Goal: Information Seeking & Learning: Learn about a topic

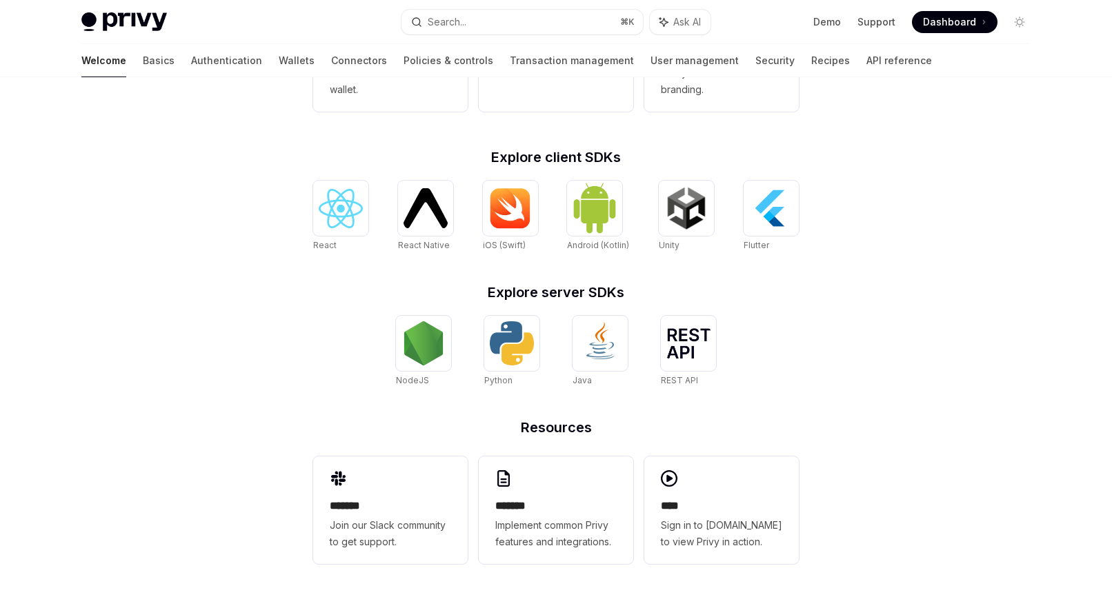
scroll to position [194, 0]
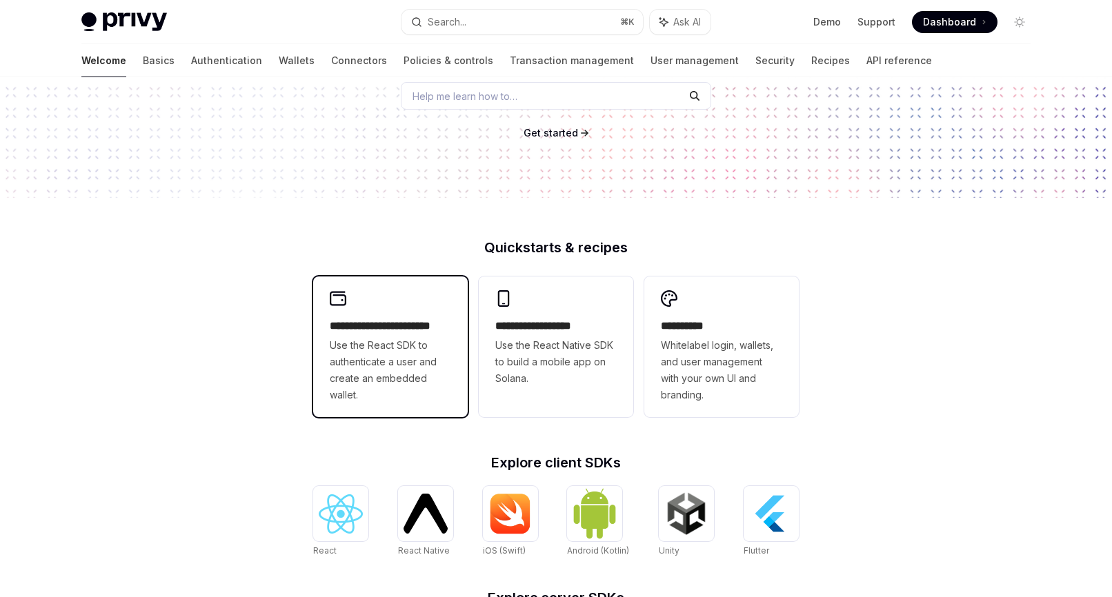
click at [403, 377] on span "Use the React SDK to authenticate a user and create an embedded wallet." at bounding box center [390, 370] width 121 height 66
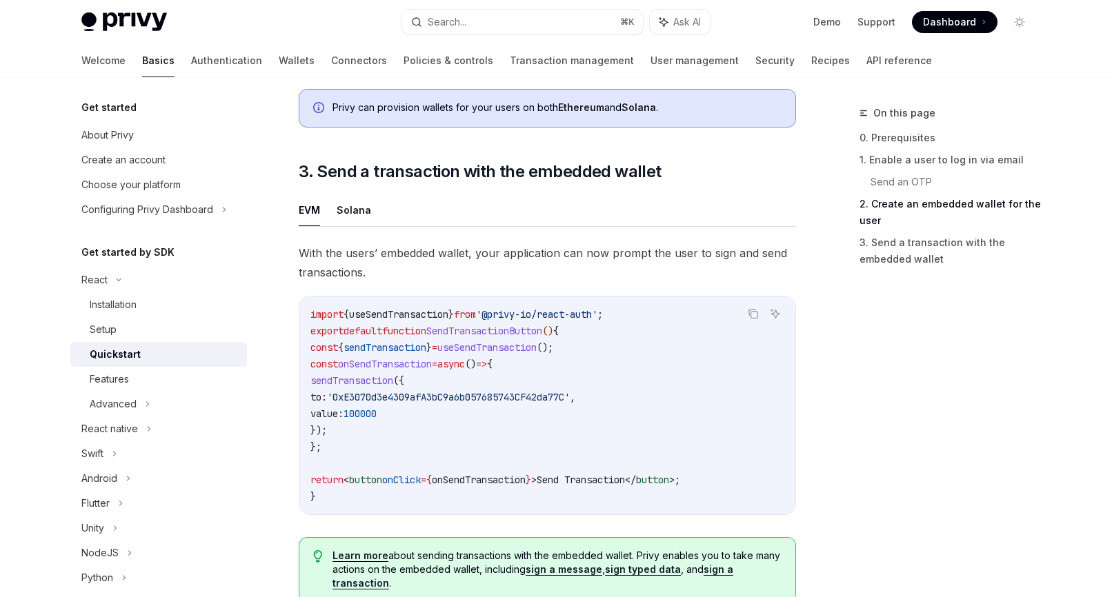
scroll to position [1408, 0]
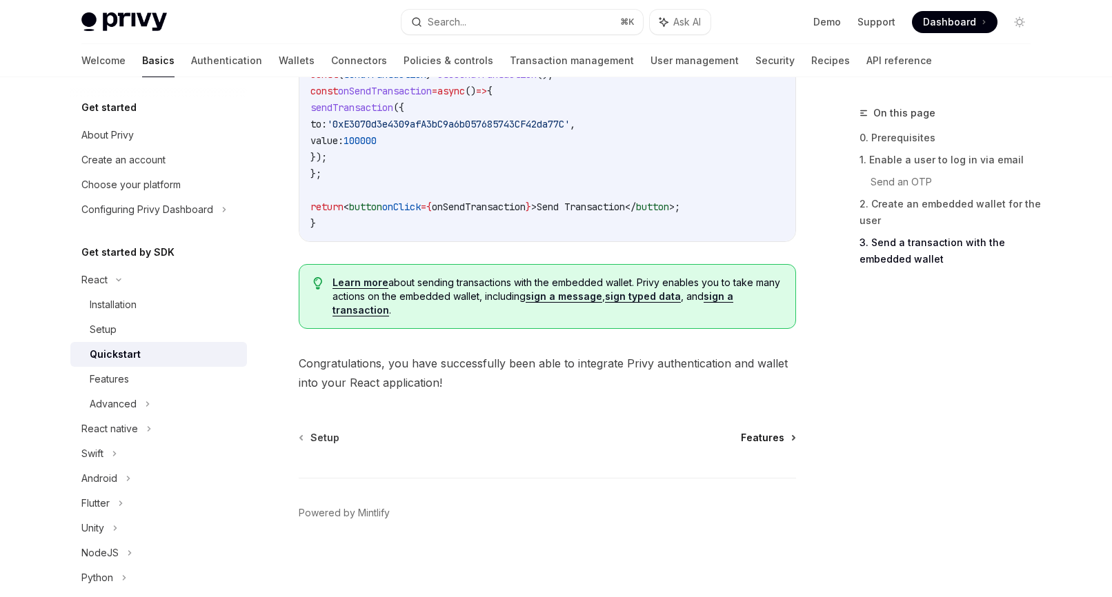
click at [763, 436] on span "Features" at bounding box center [762, 438] width 43 height 14
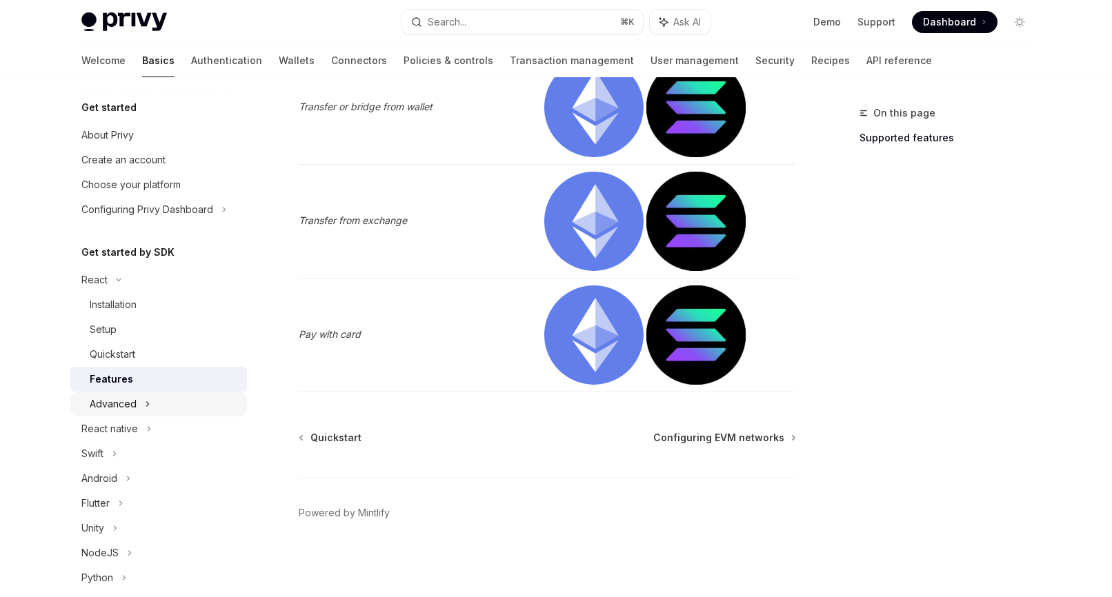
click at [139, 404] on div "Advanced" at bounding box center [158, 404] width 177 height 25
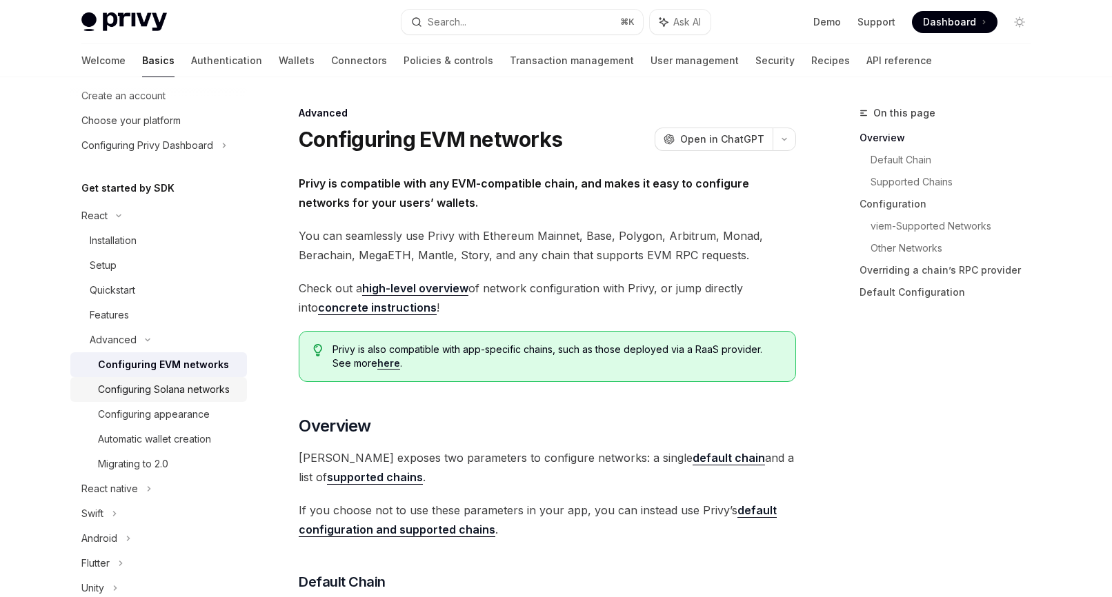
scroll to position [64, 0]
click at [162, 366] on div "Configuring EVM networks" at bounding box center [163, 365] width 131 height 17
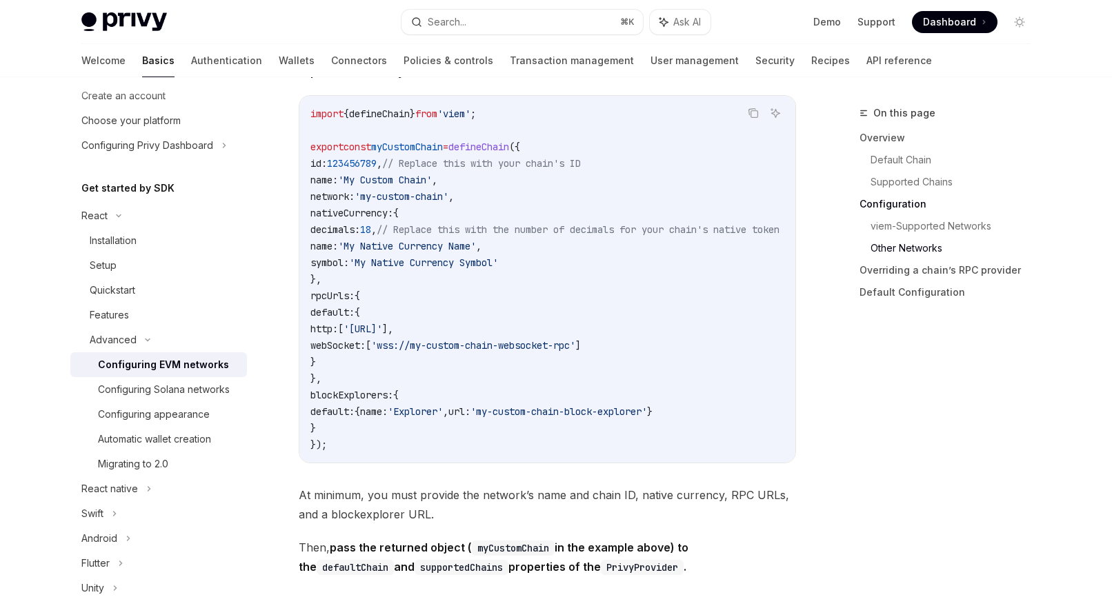
scroll to position [2291, 0]
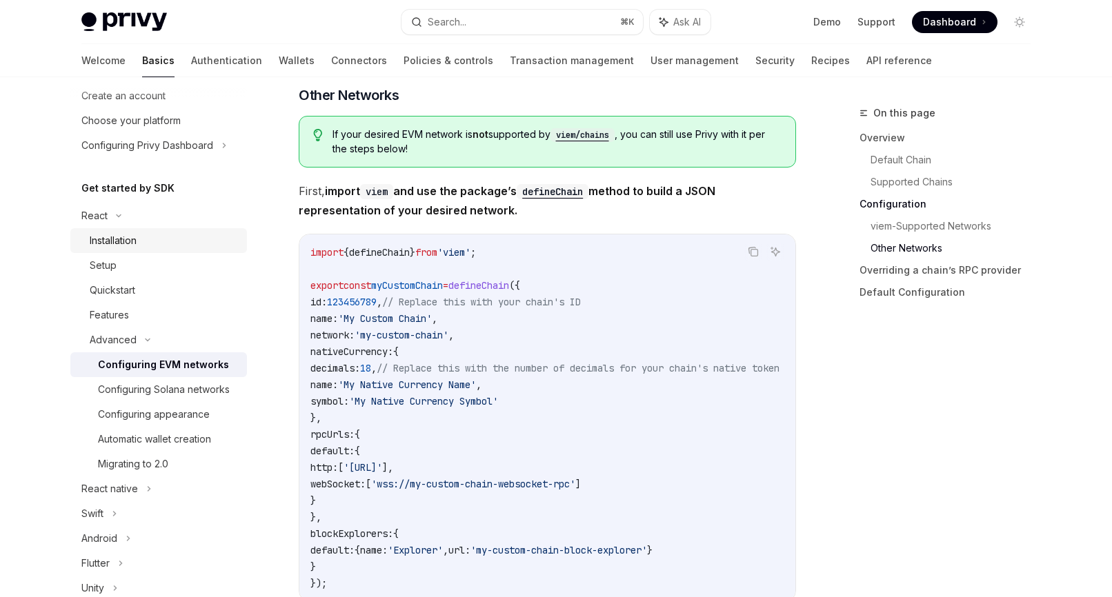
click at [152, 246] on div "Installation" at bounding box center [164, 240] width 149 height 17
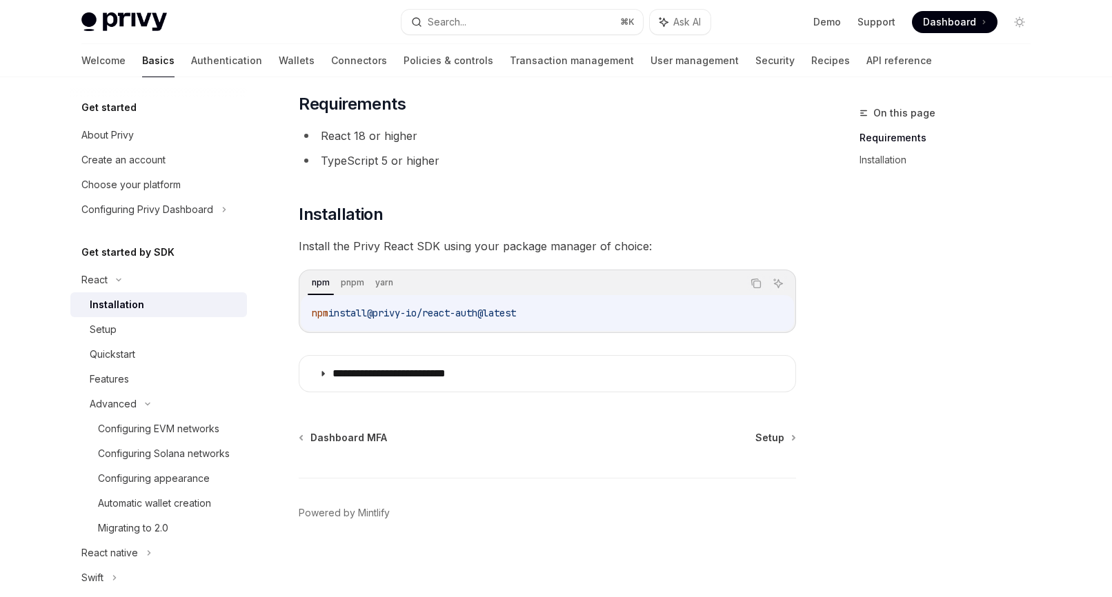
click at [111, 111] on h5 "Get started" at bounding box center [108, 107] width 55 height 17
click at [110, 106] on h5 "Get started" at bounding box center [108, 107] width 55 height 17
click at [112, 142] on div "About Privy" at bounding box center [107, 135] width 52 height 17
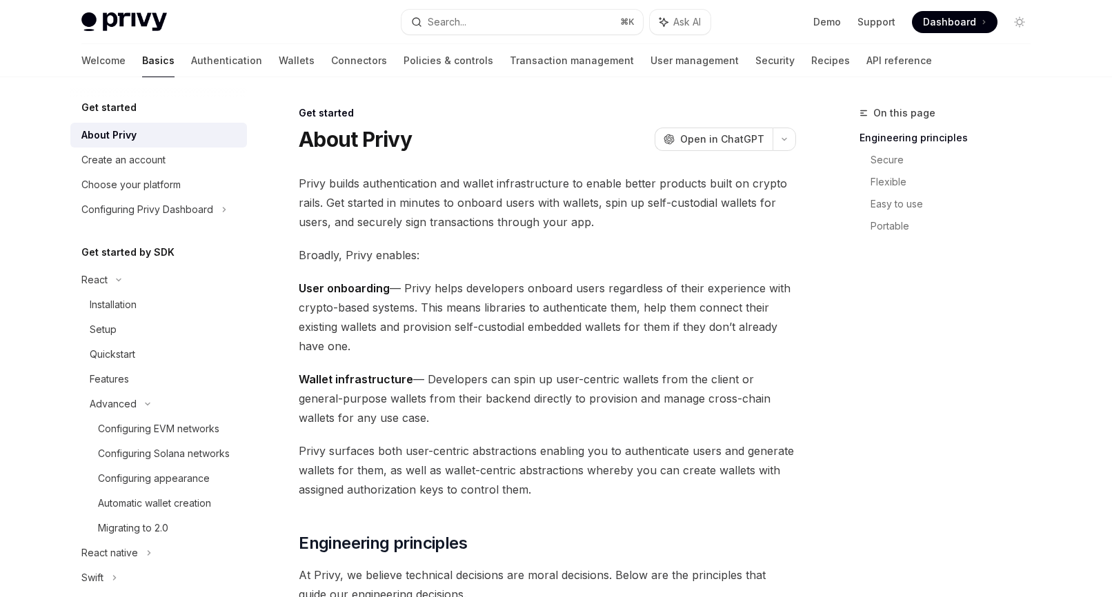
click at [119, 108] on h5 "Get started" at bounding box center [108, 107] width 55 height 17
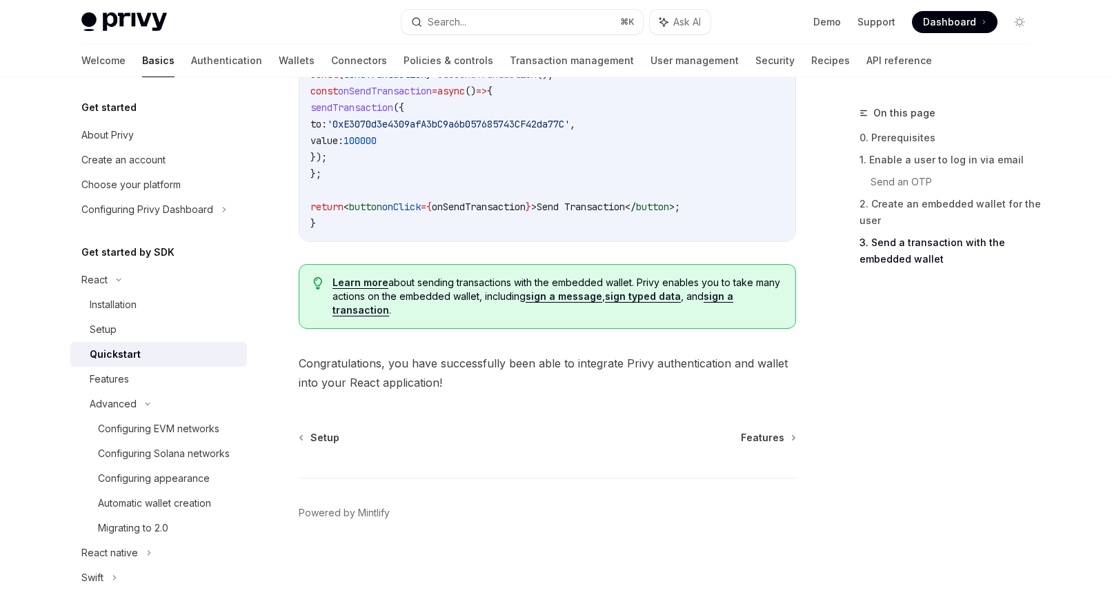
type textarea "*"
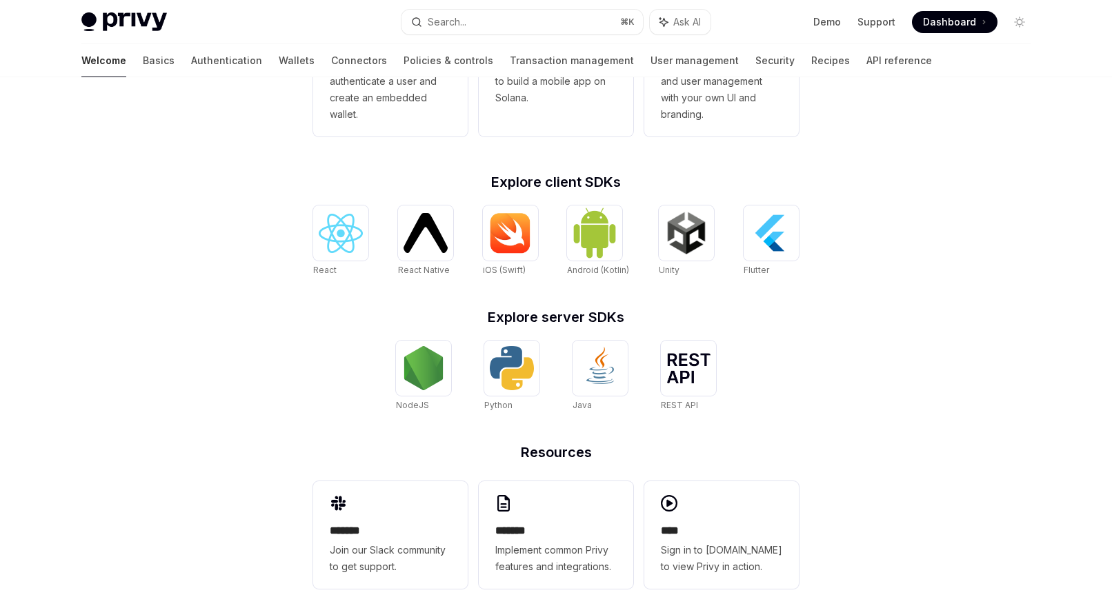
scroll to position [472, 0]
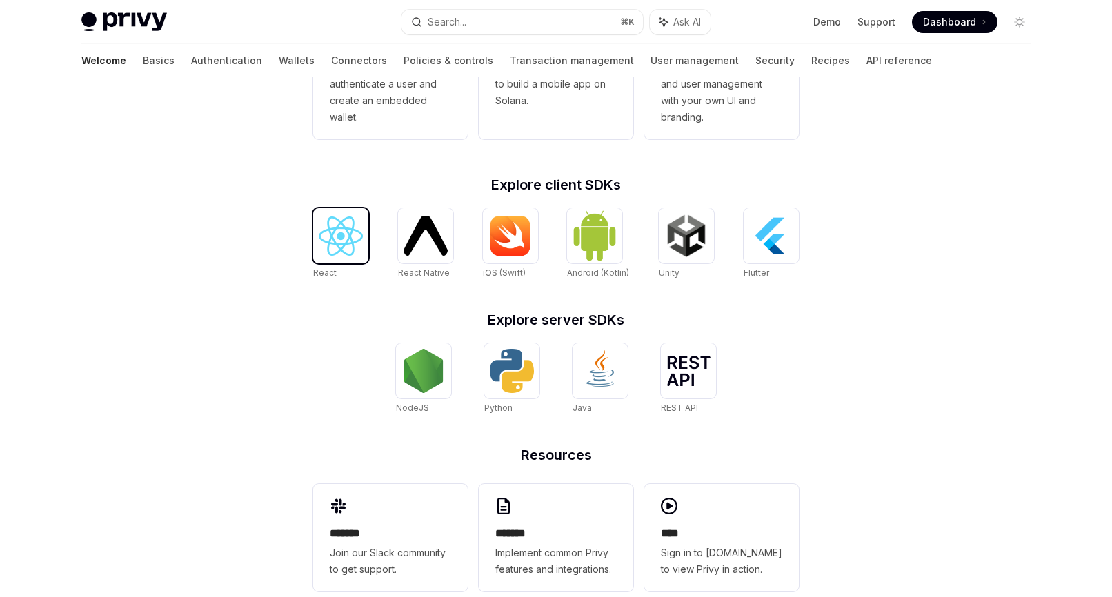
click at [341, 255] on div at bounding box center [340, 235] width 55 height 55
